Goal: Navigation & Orientation: Find specific page/section

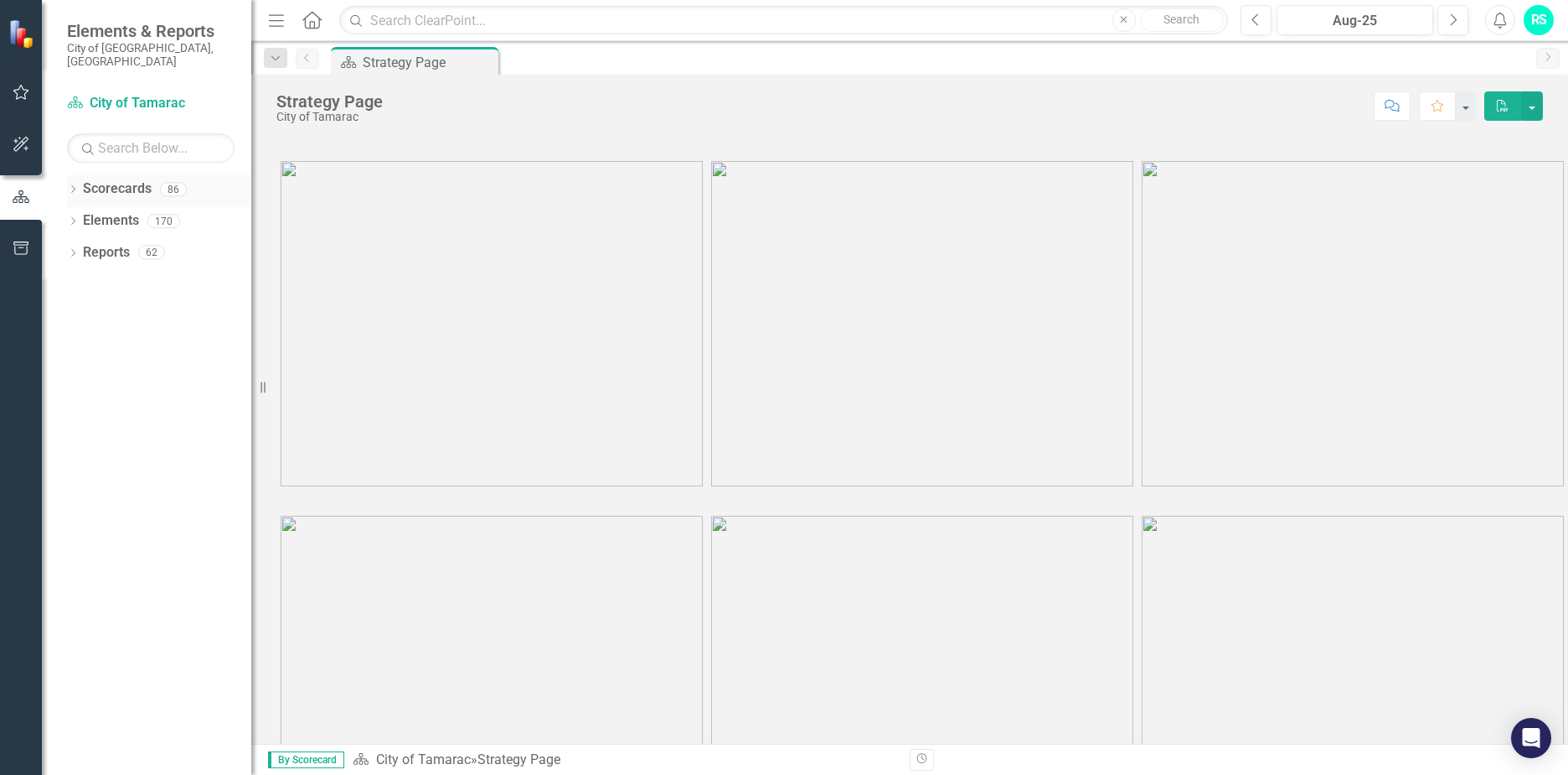
click at [178, 182] on div "86" at bounding box center [173, 188] width 26 height 14
click at [171, 182] on div "86" at bounding box center [173, 188] width 26 height 14
click at [70, 186] on icon "Dropdown" at bounding box center [73, 191] width 11 height 9
click at [84, 216] on icon "Dropdown" at bounding box center [81, 220] width 12 height 10
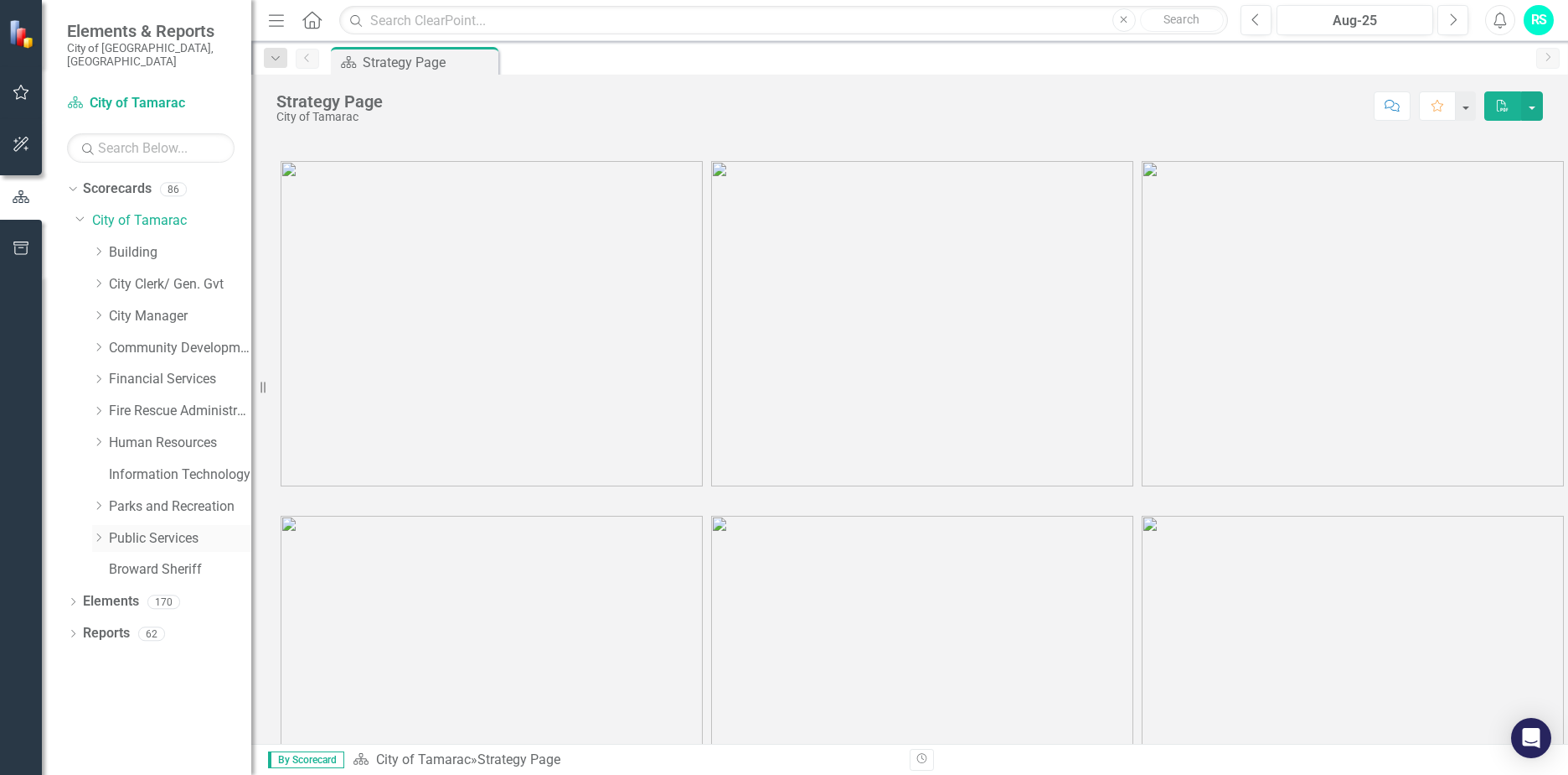
click at [98, 533] on icon "Dropdown" at bounding box center [97, 537] width 12 height 10
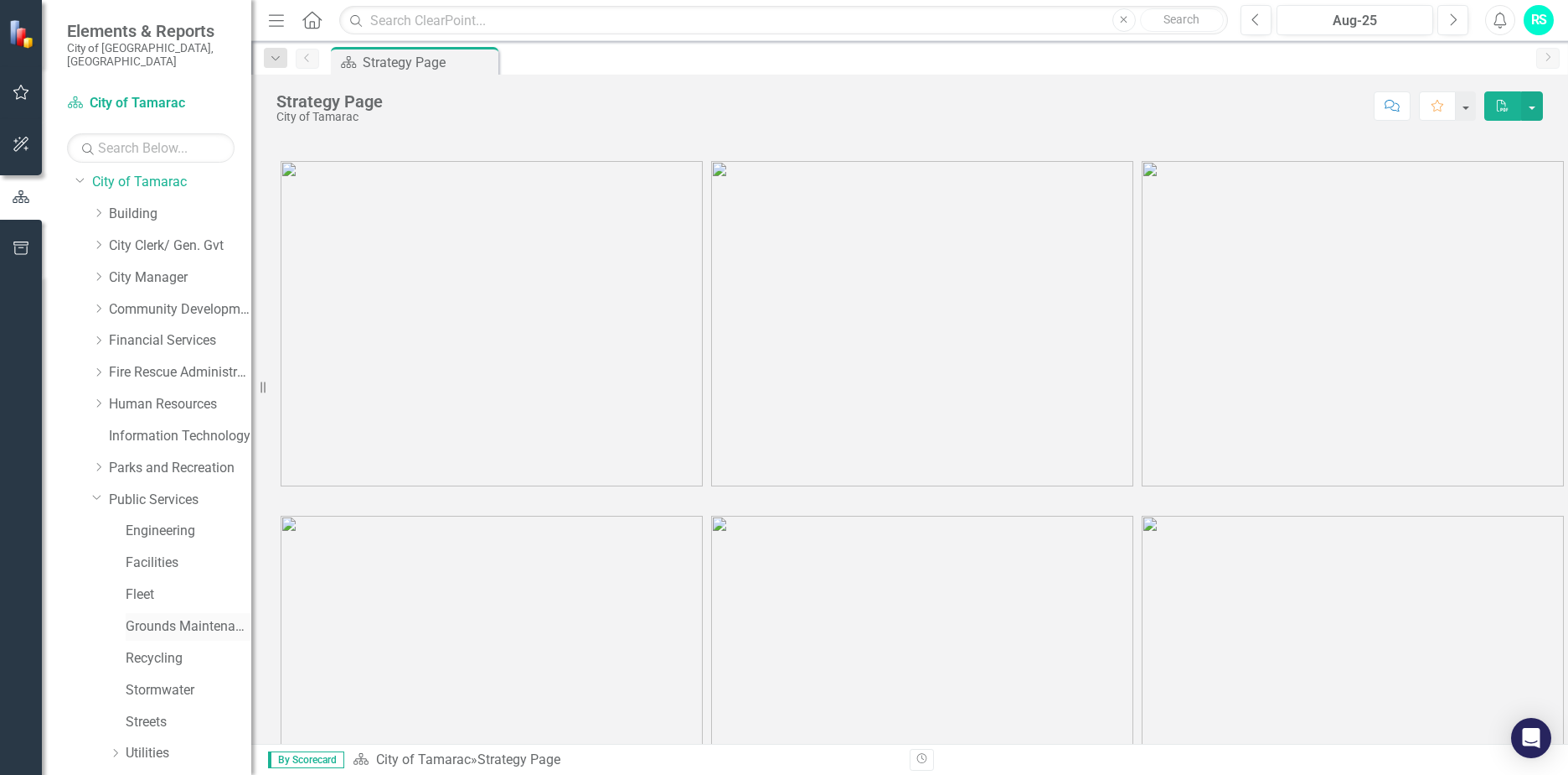
scroll to position [116, 0]
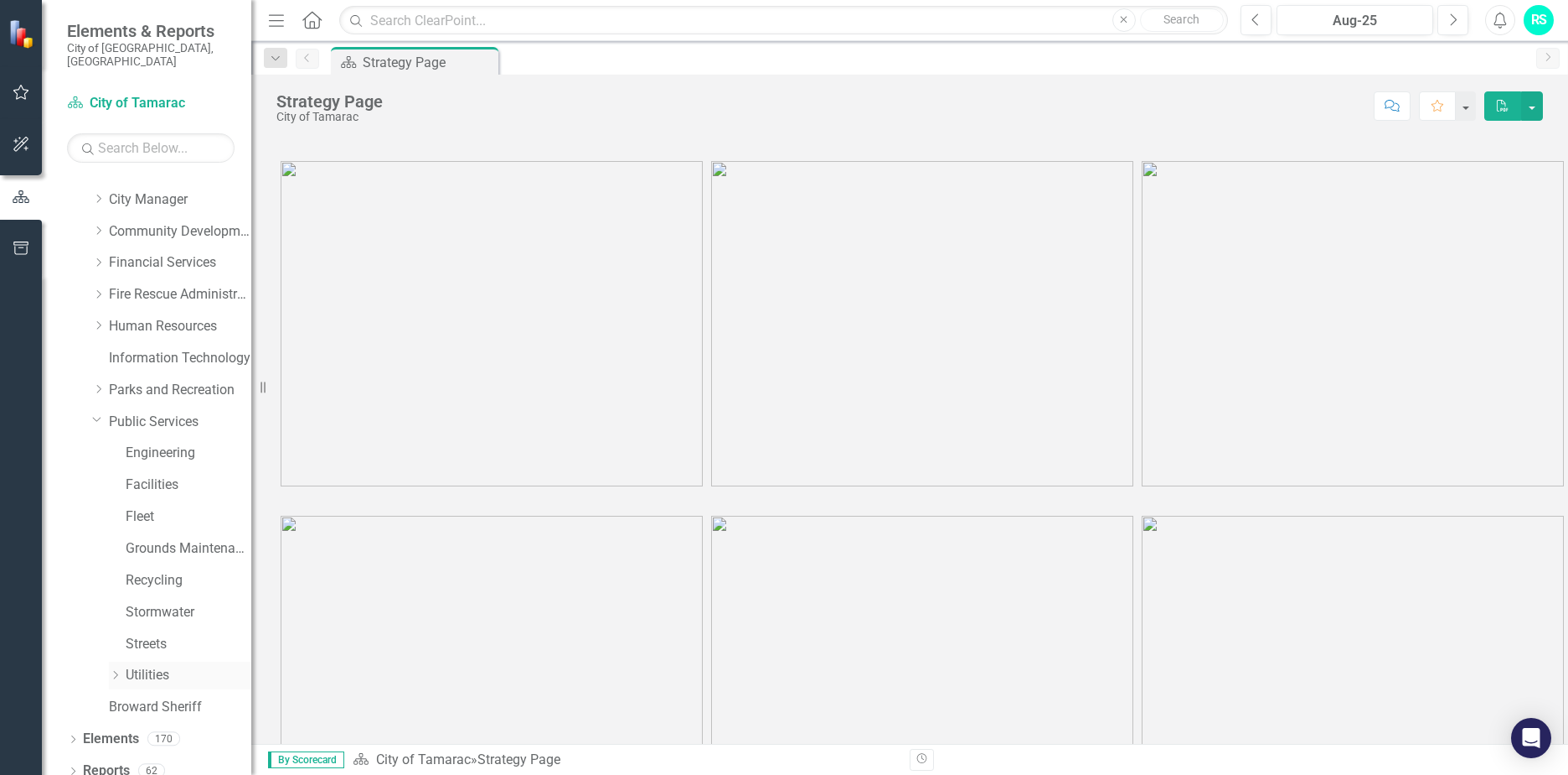
click at [115, 670] on icon "Dropdown" at bounding box center [114, 675] width 12 height 10
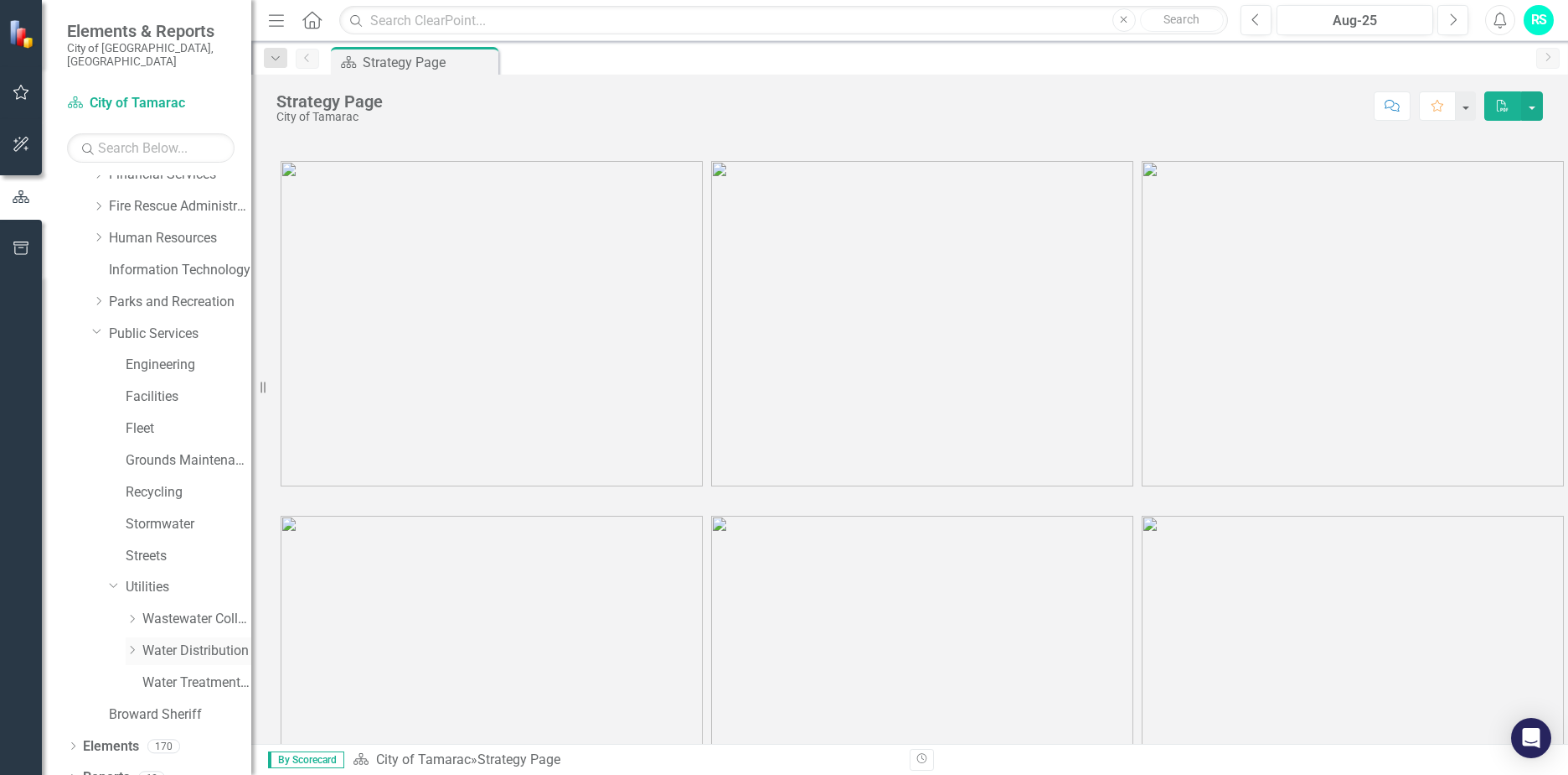
scroll to position [212, 0]
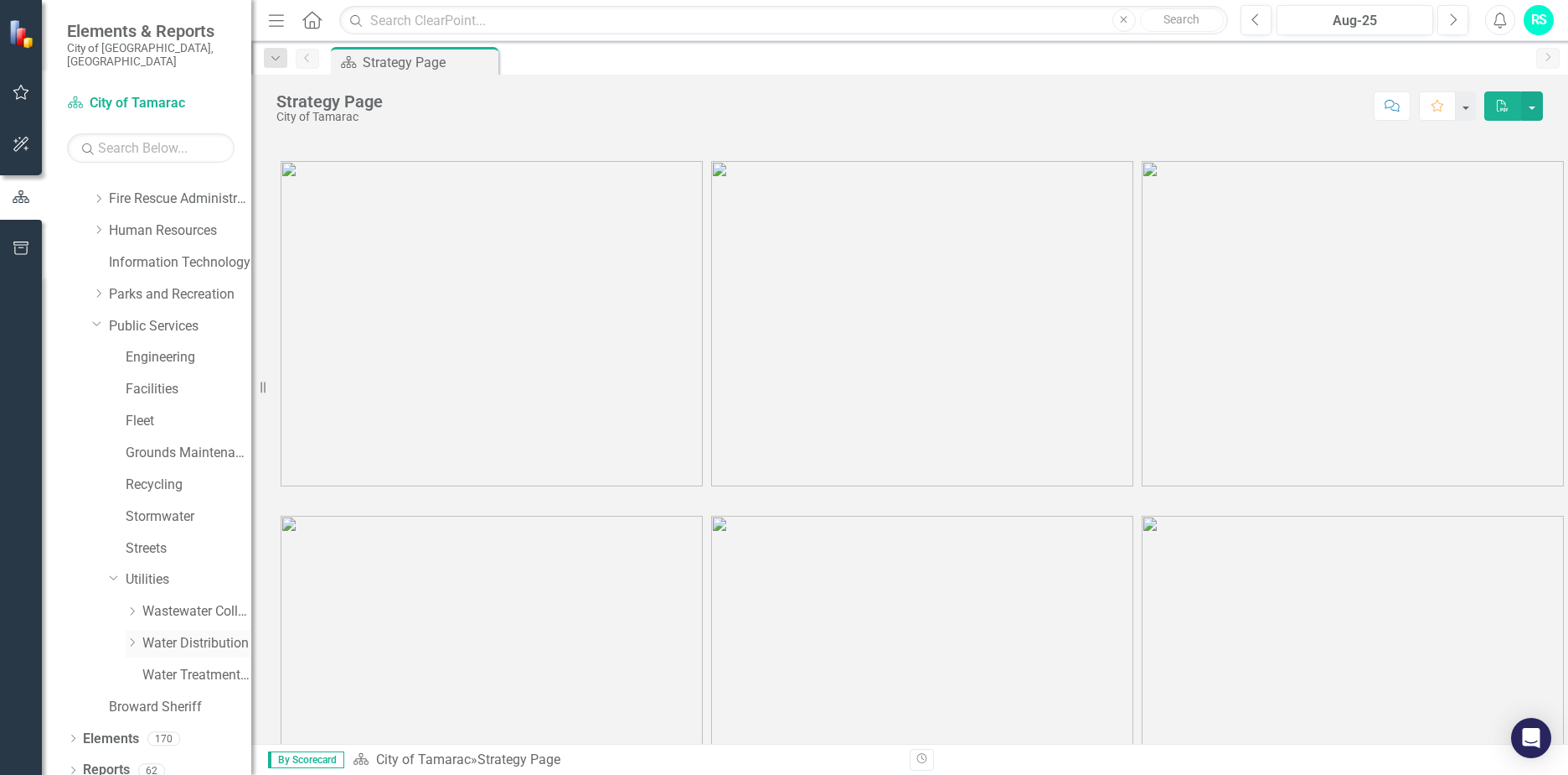
click at [135, 637] on icon "Dropdown" at bounding box center [131, 642] width 12 height 10
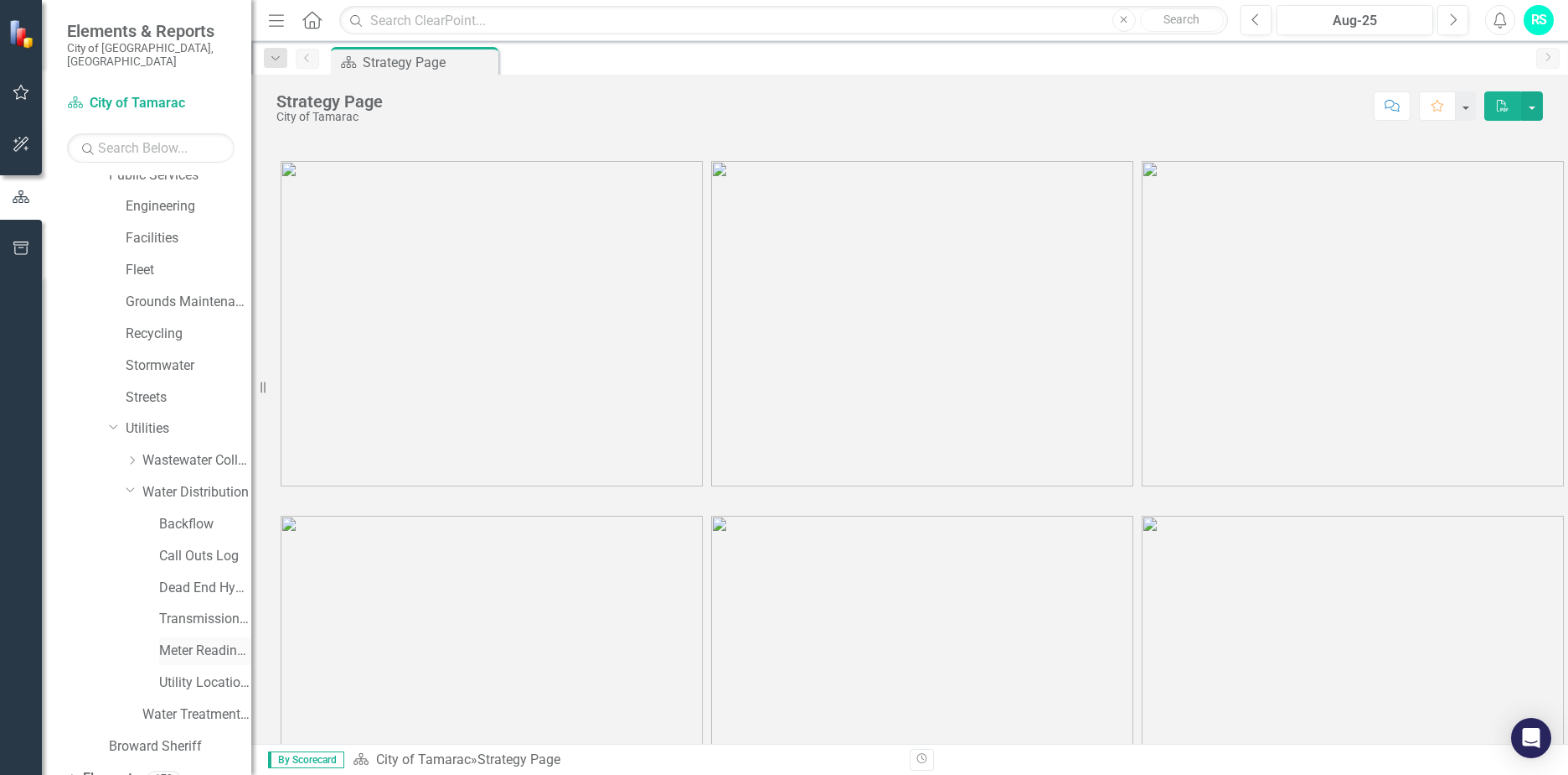
scroll to position [402, 0]
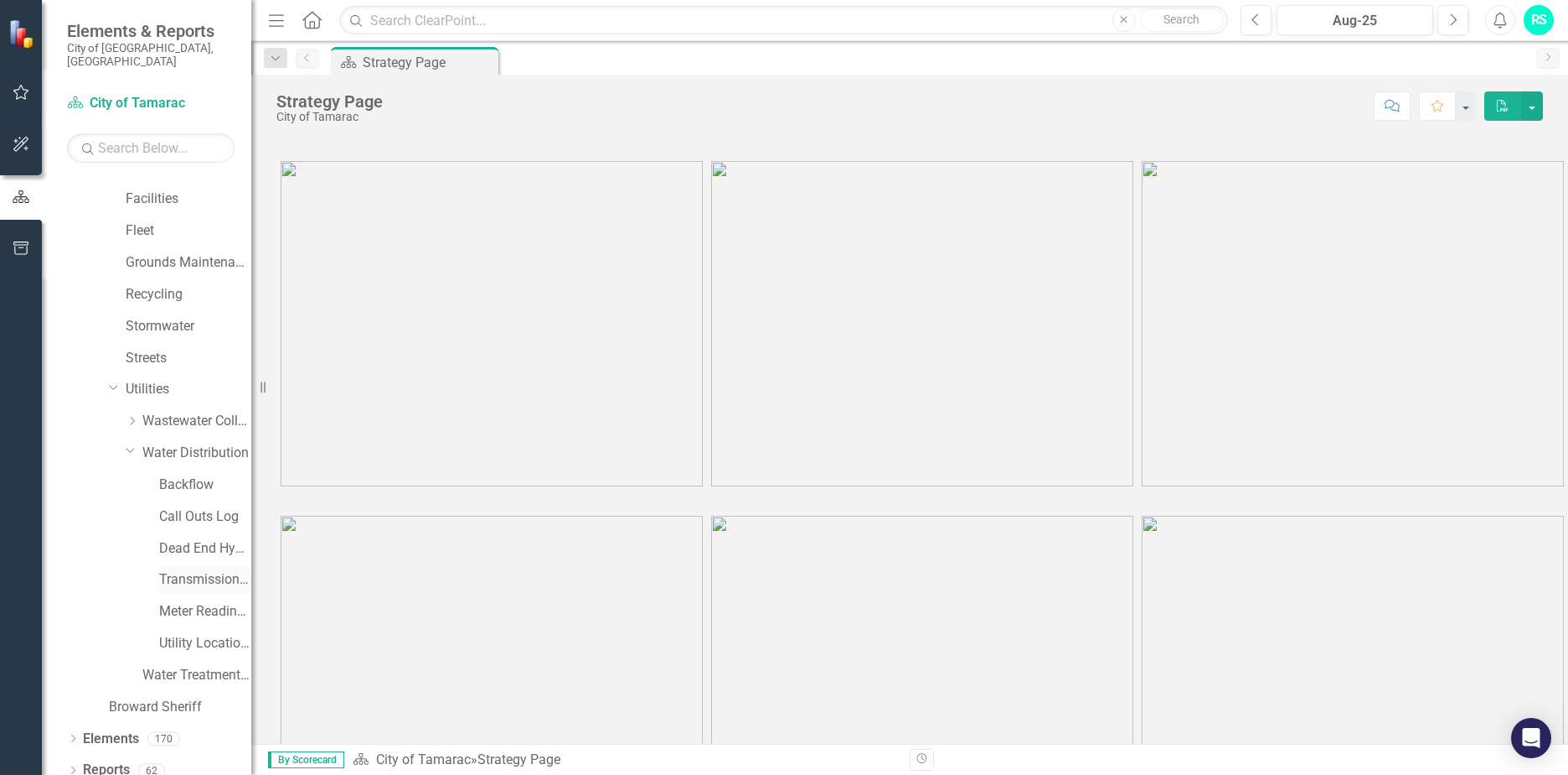
click at [174, 570] on link "Transmission and Distribution" at bounding box center [204, 579] width 92 height 19
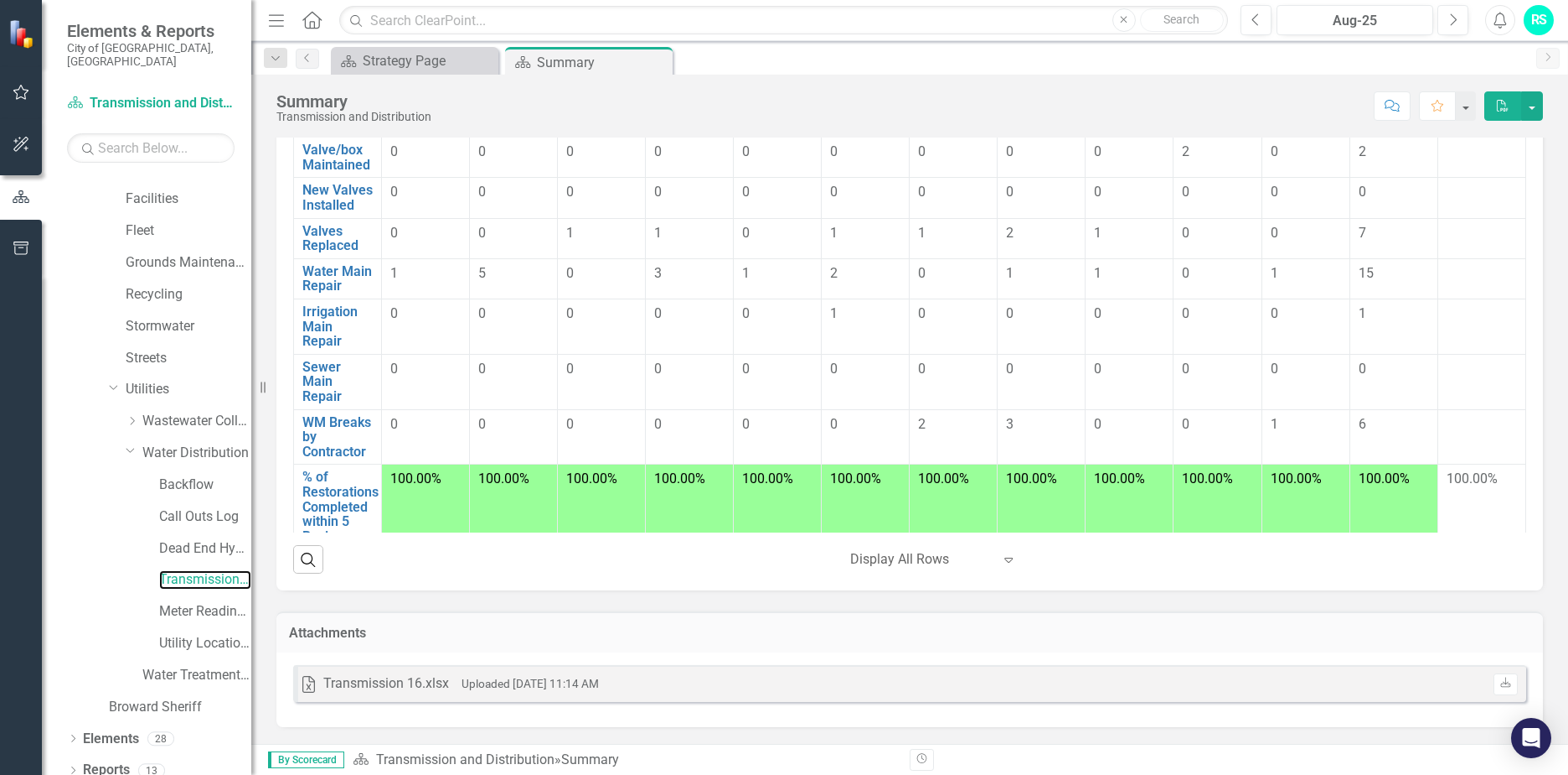
scroll to position [430, 0]
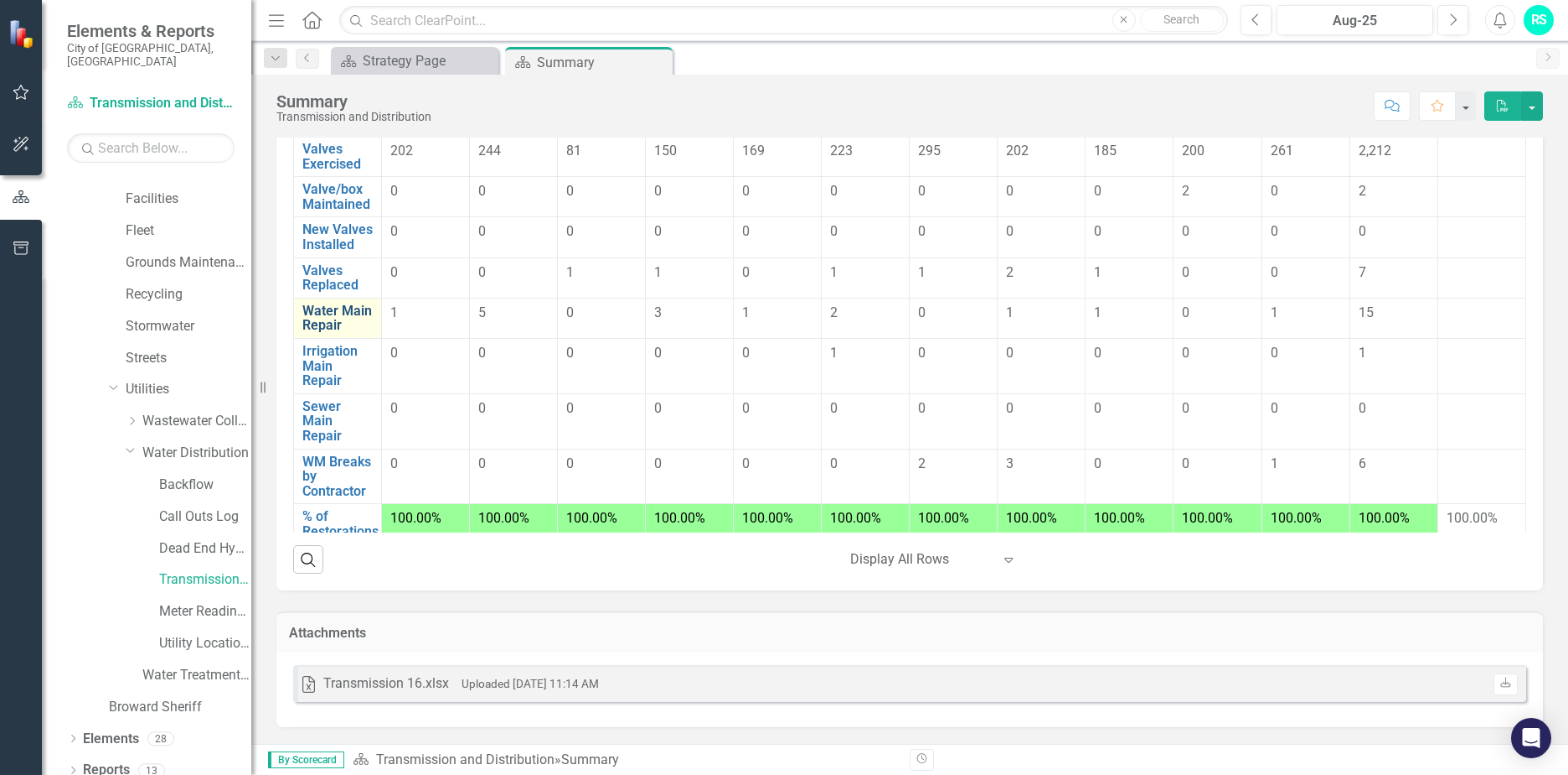
click at [341, 333] on link "Water Main Repair" at bounding box center [338, 318] width 70 height 29
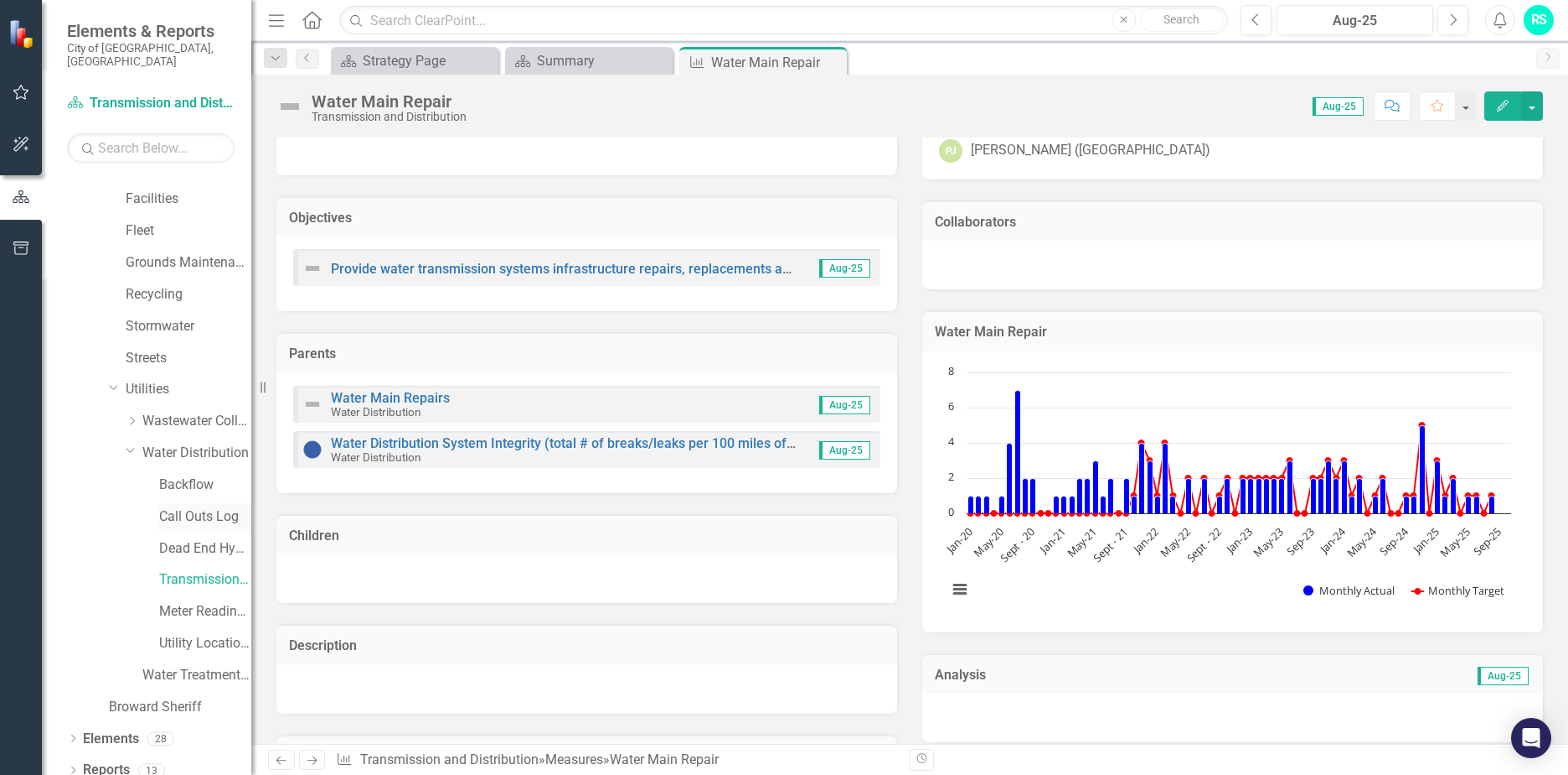
click at [200, 507] on link "Call Outs Log" at bounding box center [204, 517] width 92 height 19
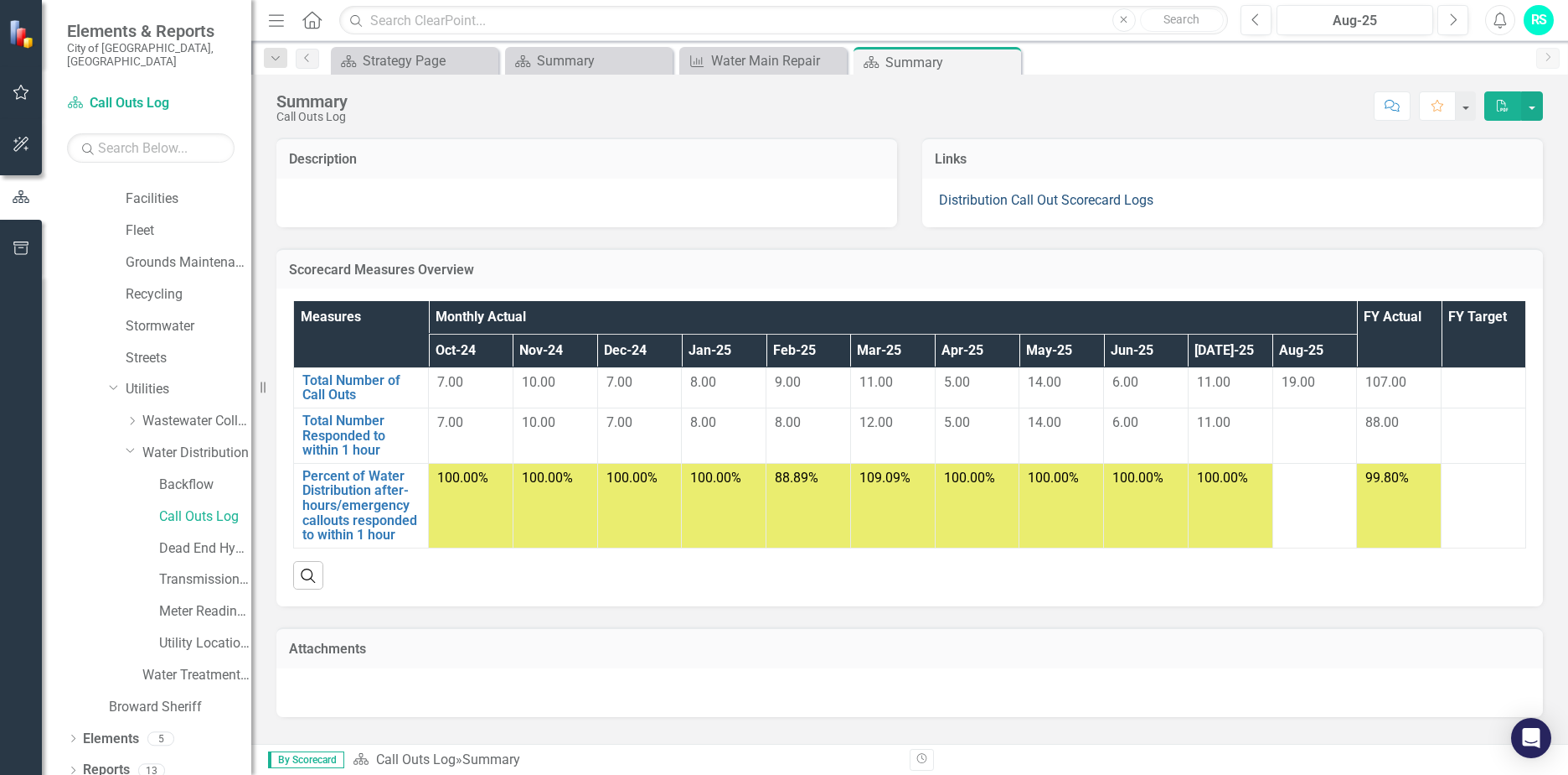
click at [1037, 202] on link "Distribution Call Out Scorecard Logs" at bounding box center [1046, 200] width 215 height 16
click at [356, 394] on link "Total Number of Call Outs" at bounding box center [361, 387] width 117 height 29
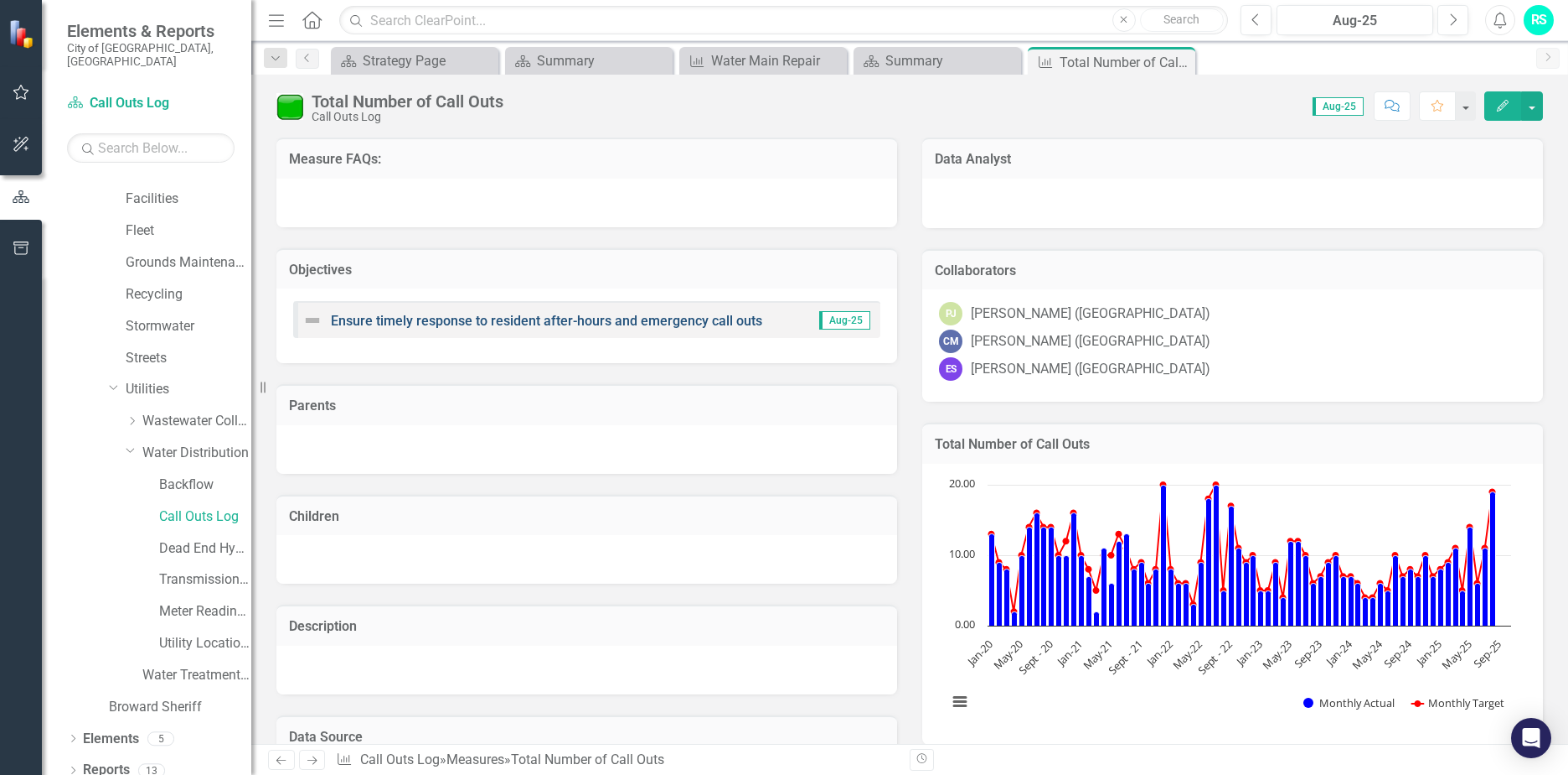
click at [688, 320] on link "Ensure timely response to resident after-hours and emergency call outs" at bounding box center [547, 320] width 431 height 16
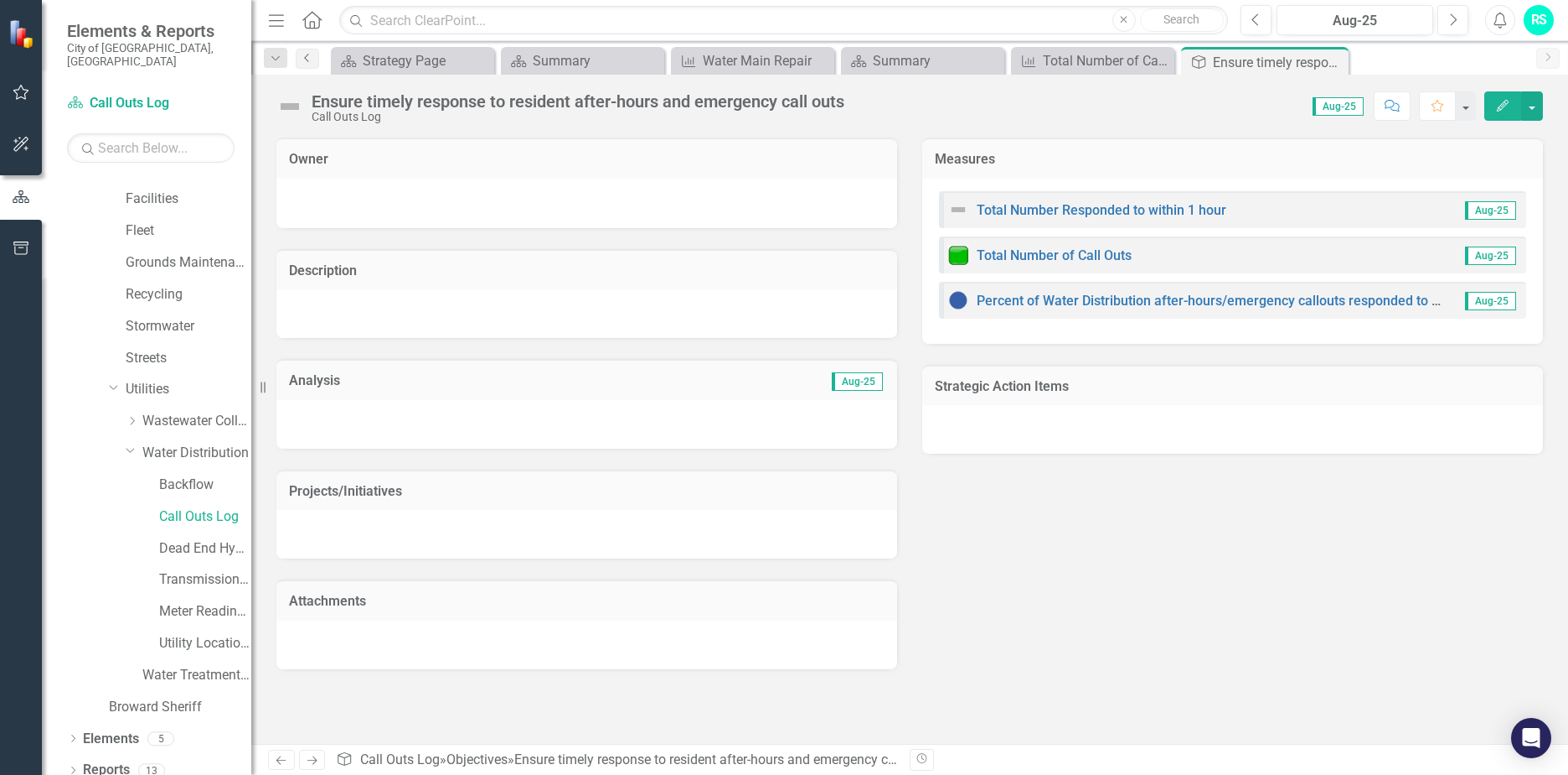
click at [310, 56] on icon "Previous" at bounding box center [307, 58] width 13 height 10
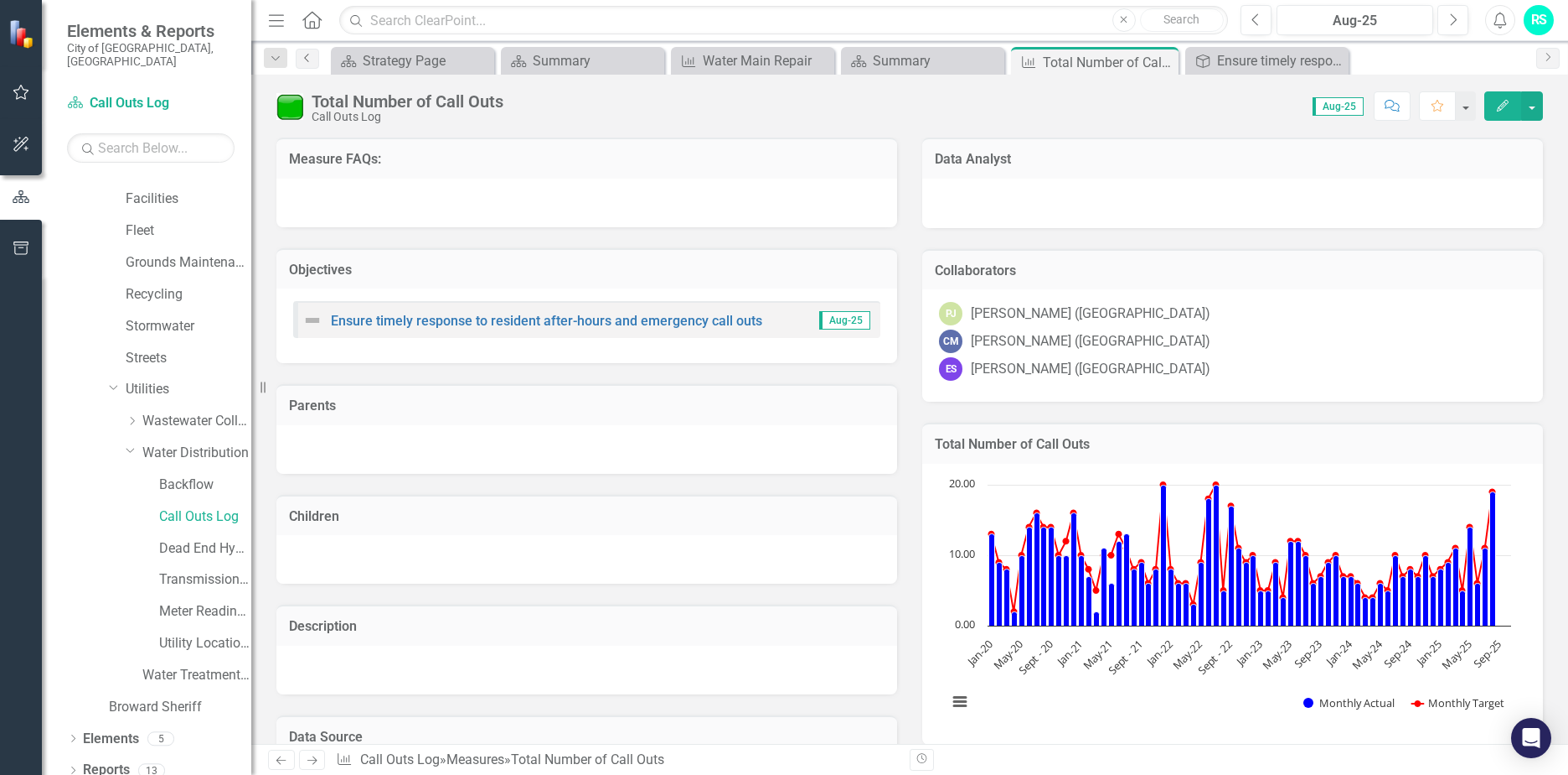
click at [310, 56] on icon "Previous" at bounding box center [307, 58] width 13 height 10
